Goal: Register for event/course

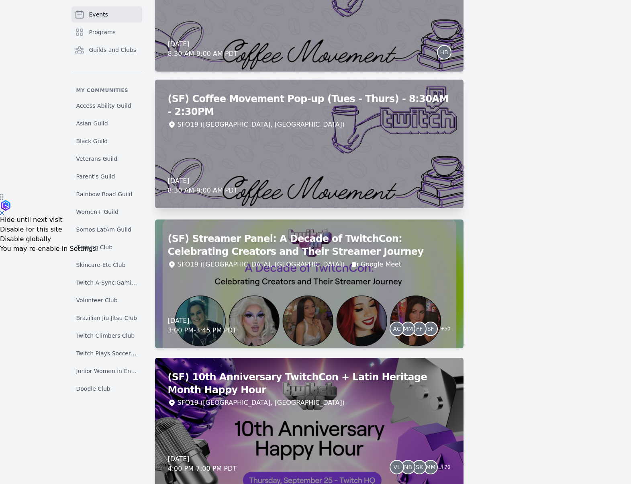
scroll to position [362, 0]
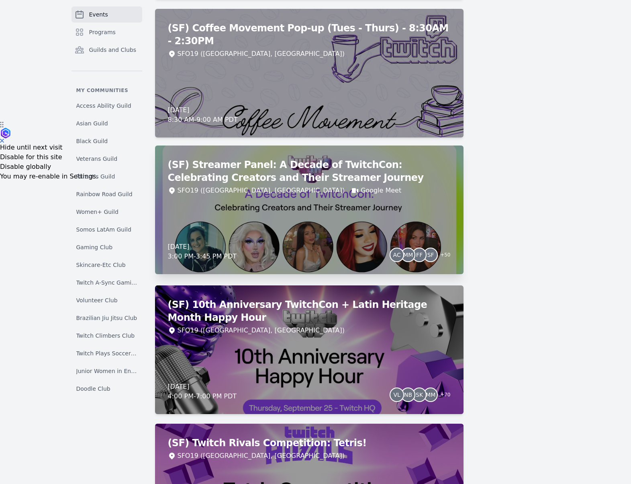
click at [371, 220] on div "(SF) Streamer Panel: A Decade of TwitchCon: Celebrating Creators and Their Stre…" at bounding box center [309, 209] width 309 height 129
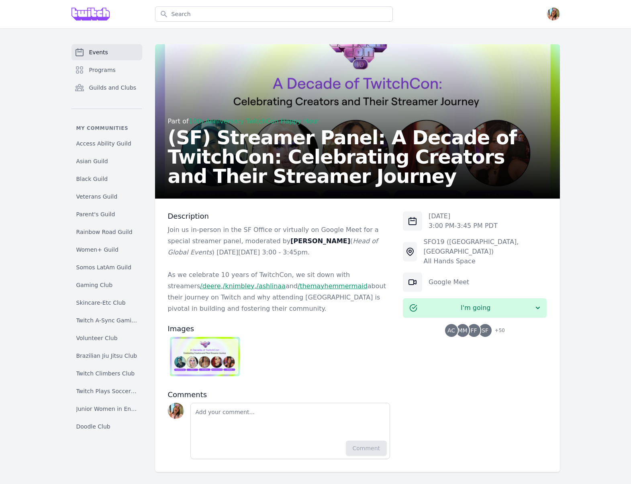
click at [403, 272] on div at bounding box center [412, 281] width 19 height 19
drag, startPoint x: 403, startPoint y: 269, endPoint x: 382, endPoint y: 270, distance: 20.9
click at [403, 272] on div at bounding box center [412, 281] width 19 height 19
click at [272, 72] on div "Part of 10th Anniversary TwitchCon Happy Hour (SF) Streamer Panel: A Decade of …" at bounding box center [357, 122] width 379 height 125
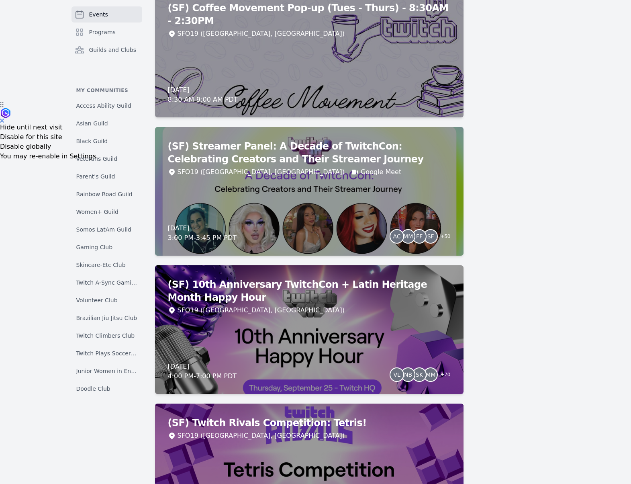
scroll to position [382, 0]
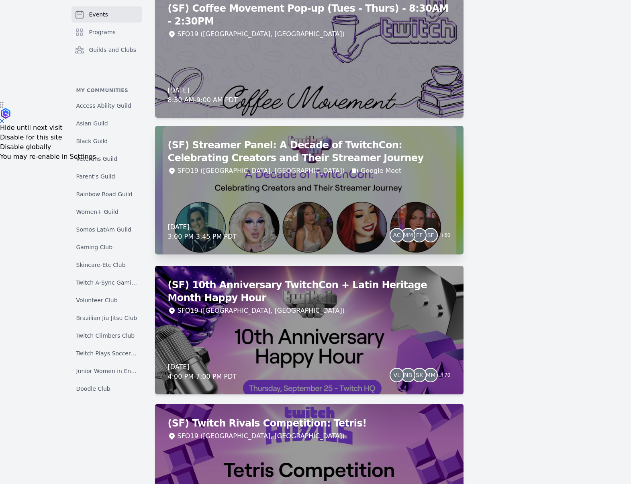
click at [325, 192] on div "(SF) Streamer Panel: A Decade of TwitchCon: Celebrating Creators and Their Stre…" at bounding box center [309, 190] width 309 height 129
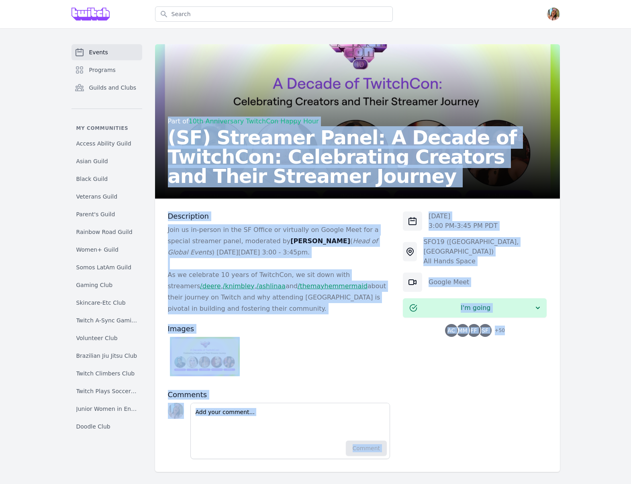
drag, startPoint x: 338, startPoint y: 111, endPoint x: 521, endPoint y: 266, distance: 240.3
click at [631, 452] on html "Search Open menu Open user menu Events Programs Guilds and Clubs My communities…" at bounding box center [315, 242] width 631 height 484
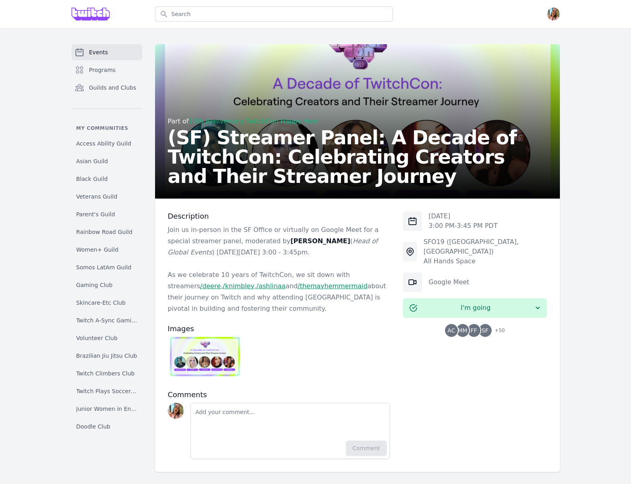
click at [521, 57] on div "Part of 10th Anniversary TwitchCon Happy Hour (SF) Streamer Panel: A Decade of …" at bounding box center [357, 121] width 405 height 154
